Goal: Task Accomplishment & Management: Complete application form

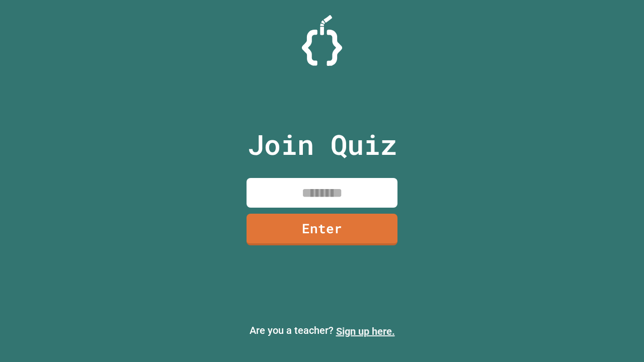
click at [366, 332] on link "Sign up here." at bounding box center [365, 332] width 59 height 12
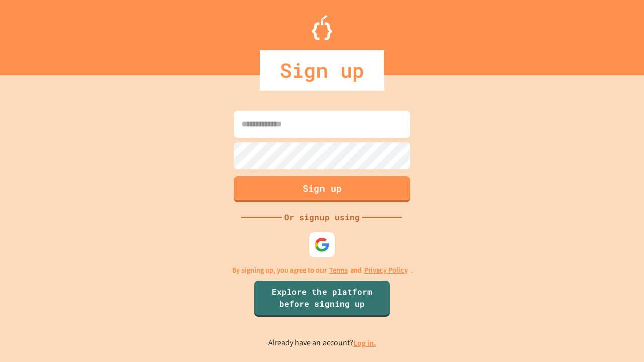
click at [366, 343] on link "Log in." at bounding box center [364, 343] width 23 height 11
